Goal: Information Seeking & Learning: Learn about a topic

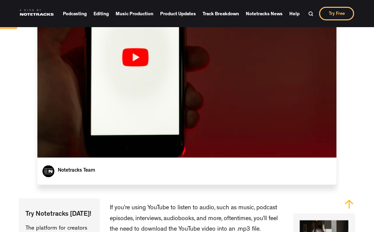
scroll to position [181, 0]
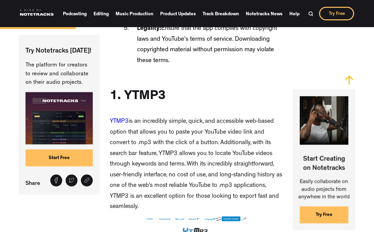
scroll to position [823, 0]
click at [121, 117] on p "YTMP3 is an incredibly simple, quick, and accessible web-based option that allo…" at bounding box center [196, 165] width 173 height 96
click at [122, 120] on link "YTMP3" at bounding box center [119, 122] width 19 height 6
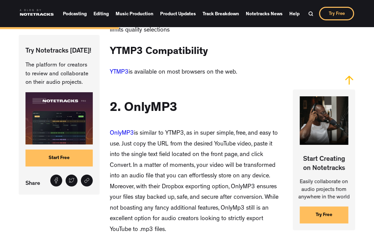
scroll to position [1309, 0]
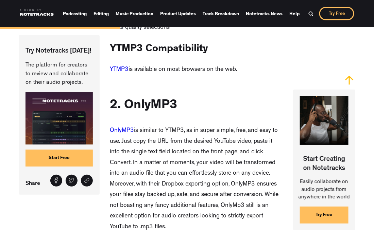
click at [124, 130] on link "OnlyMP3" at bounding box center [122, 131] width 24 height 6
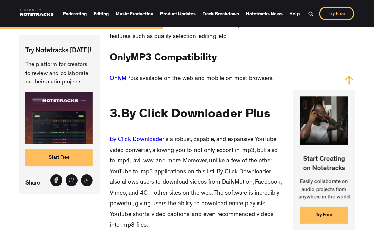
scroll to position [1813, 0]
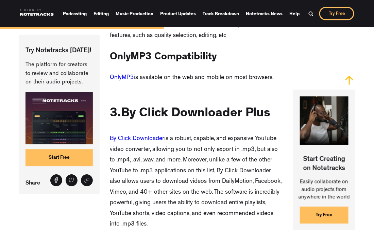
click at [143, 138] on link "By Click Downloader" at bounding box center [137, 139] width 54 height 6
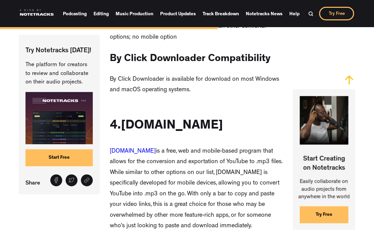
scroll to position [2459, 0]
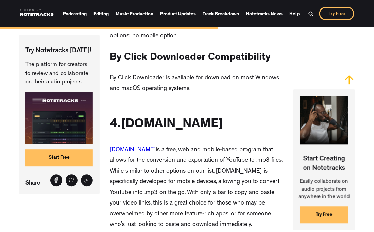
click at [133, 153] on link "[DOMAIN_NAME]" at bounding box center [133, 150] width 46 height 6
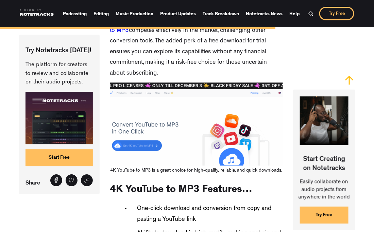
scroll to position [3163, 0]
